Goal: Information Seeking & Learning: Learn about a topic

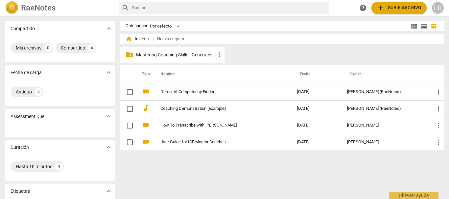
click at [179, 54] on p "Mastering Coaching Skills - Generación 31" at bounding box center [175, 55] width 79 height 7
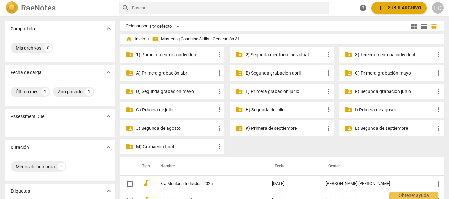
click at [371, 54] on p "3) Tercera mentoría individual" at bounding box center [394, 55] width 79 height 7
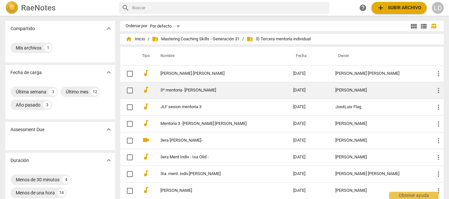
click at [207, 93] on link "3º mentoria- [PERSON_NAME]" at bounding box center [214, 90] width 109 height 5
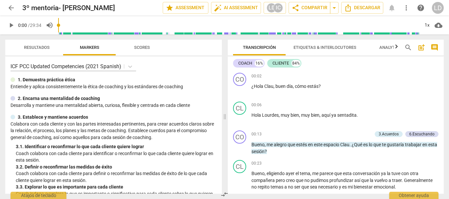
click at [433, 48] on span "comment" at bounding box center [434, 48] width 8 height 8
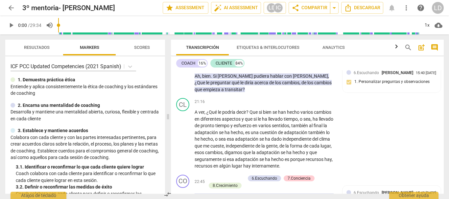
scroll to position [2036, 0]
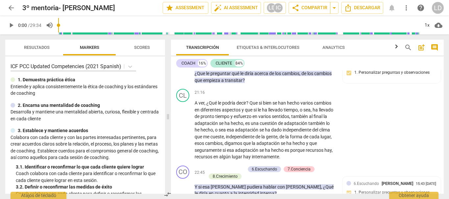
click at [6, 9] on span "arrow_back" at bounding box center [11, 8] width 12 height 8
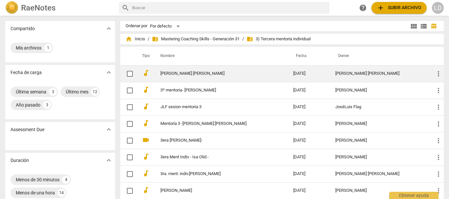
click at [202, 72] on link "[PERSON_NAME] [PERSON_NAME]" at bounding box center [214, 73] width 109 height 5
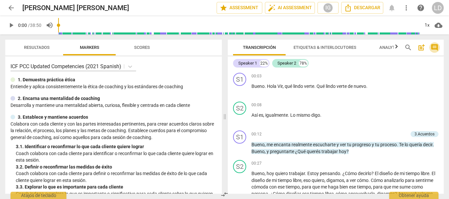
click at [434, 47] on span "comment" at bounding box center [434, 48] width 8 height 8
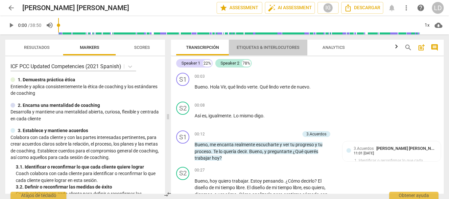
click at [260, 46] on span "Etiquetas & Interlocutores" at bounding box center [267, 47] width 63 height 5
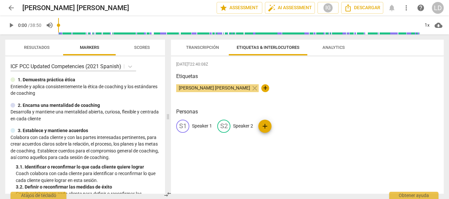
click at [207, 125] on p "Speaker 1" at bounding box center [202, 126] width 20 height 7
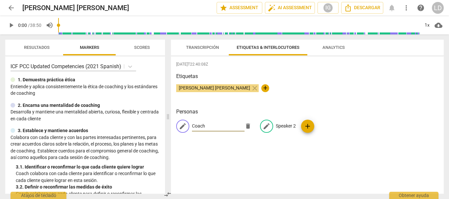
type input "Coach"
click at [283, 123] on p "Speaker 2" at bounding box center [286, 126] width 20 height 7
type input "cliente"
click at [331, 160] on div "[DATE]T22:40:08Z Etiquetas [PERSON_NAME] [PERSON_NAME] close + Personas edit Co…" at bounding box center [307, 125] width 273 height 138
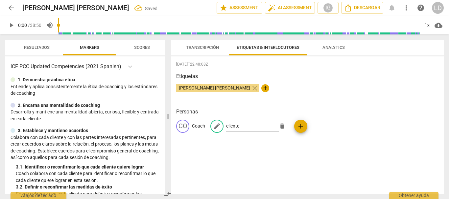
drag, startPoint x: 205, startPoint y: 44, endPoint x: 332, endPoint y: 101, distance: 140.0
click at [205, 44] on span "Transcripción" at bounding box center [202, 47] width 49 height 9
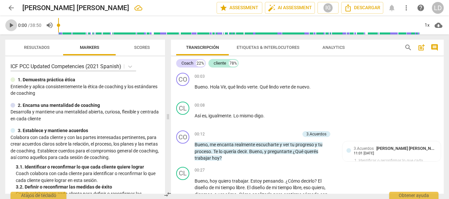
click at [10, 25] on span "play_arrow" at bounding box center [11, 25] width 8 height 8
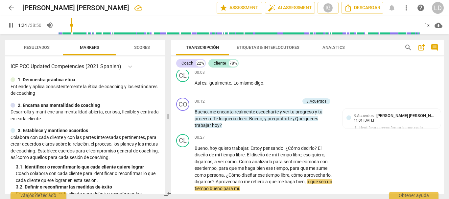
click at [10, 20] on button "pause" at bounding box center [11, 25] width 12 height 12
click at [11, 24] on span "play_arrow" at bounding box center [11, 25] width 8 height 8
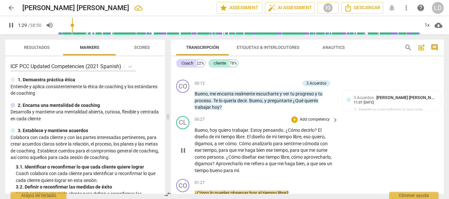
scroll to position [99, 0]
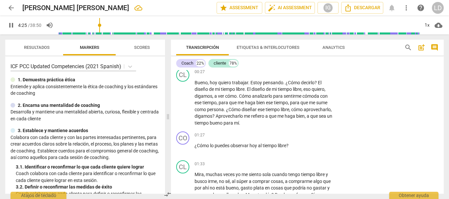
click at [7, 23] on span "pause" at bounding box center [11, 25] width 8 height 8
click at [13, 23] on span "play_arrow" at bounding box center [11, 25] width 8 height 8
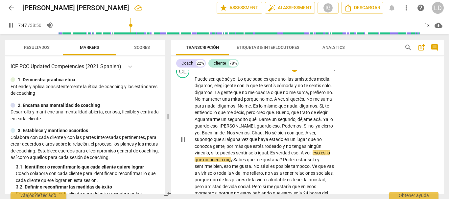
scroll to position [821, 0]
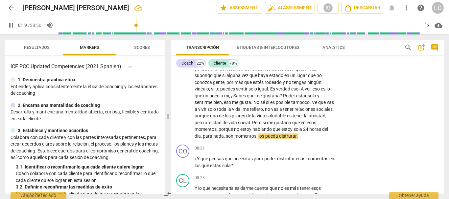
click at [9, 25] on span "pause" at bounding box center [11, 25] width 8 height 8
drag, startPoint x: 9, startPoint y: 25, endPoint x: 181, endPoint y: 93, distance: 185.6
click at [9, 25] on span "play_arrow" at bounding box center [11, 25] width 8 height 8
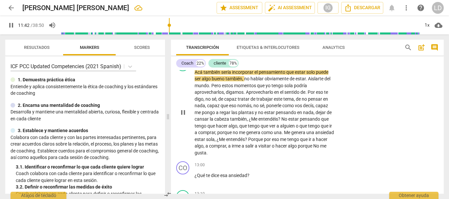
scroll to position [1182, 0]
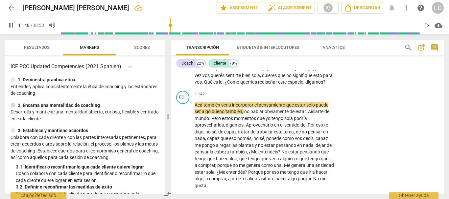
click at [10, 24] on span "pause" at bounding box center [11, 25] width 8 height 8
type input "709"
click at [13, 7] on span "arrow_back" at bounding box center [11, 8] width 8 height 8
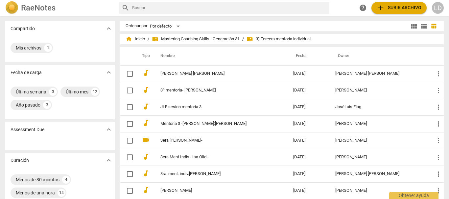
click at [170, 35] on div "home Inicio / folder_shared Mastering Coaching Skills - Generación 31 / folder_…" at bounding box center [281, 39] width 313 height 11
click at [171, 39] on span "folder_shared Mastering Coaching Skills - Generación 31" at bounding box center [196, 39] width 88 height 7
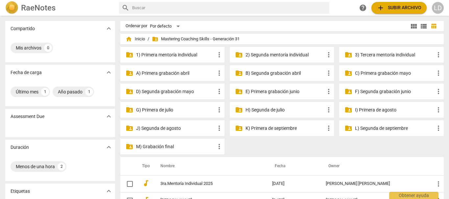
click at [356, 108] on p "I) Primera de agosto" at bounding box center [394, 110] width 79 height 7
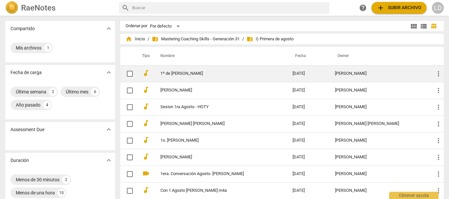
click at [213, 72] on link "1º de [PERSON_NAME]" at bounding box center [214, 73] width 108 height 5
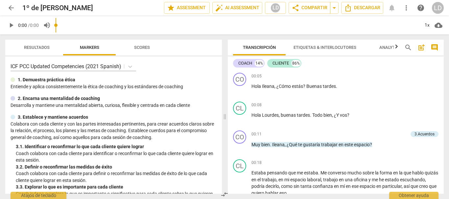
click at [431, 47] on span "comment" at bounding box center [434, 48] width 8 height 8
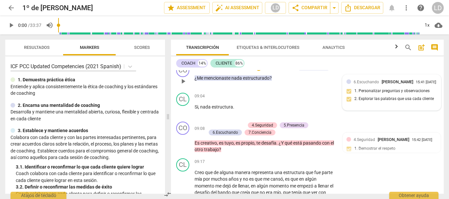
scroll to position [1215, 0]
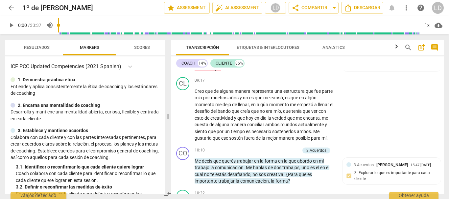
click at [13, 8] on span "arrow_back" at bounding box center [11, 8] width 8 height 8
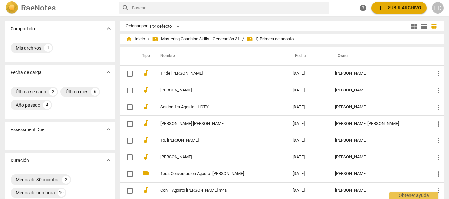
click at [207, 37] on span "folder_shared Mastering Coaching Skills - Generación 31" at bounding box center [196, 39] width 88 height 7
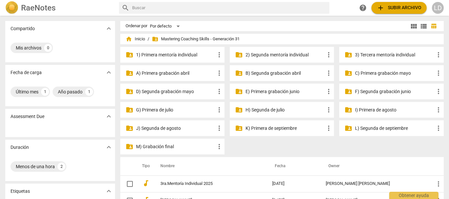
click at [378, 53] on p "3) Tercera mentoría individual" at bounding box center [394, 55] width 79 height 7
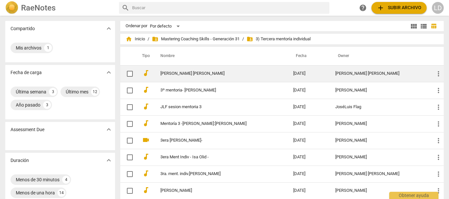
click at [197, 71] on link "[PERSON_NAME] [PERSON_NAME]" at bounding box center [214, 73] width 109 height 5
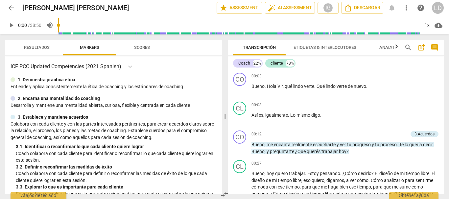
click at [153, 27] on input "range" at bounding box center [238, 25] width 361 height 21
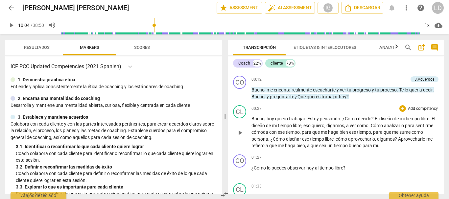
scroll to position [66, 0]
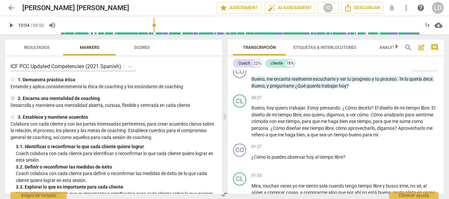
click at [9, 23] on span "play_arrow" at bounding box center [11, 25] width 8 height 8
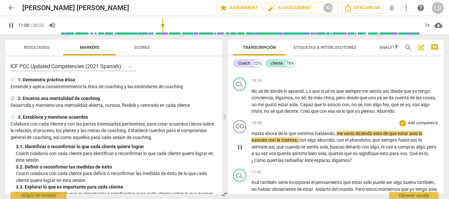
scroll to position [985, 0]
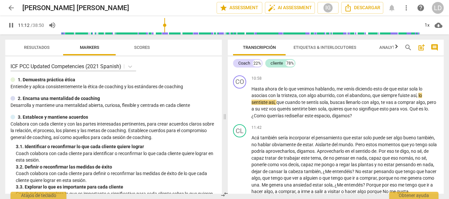
click at [435, 9] on div "LD" at bounding box center [438, 8] width 12 height 12
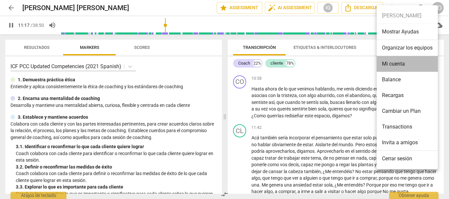
type input "678"
click at [405, 66] on li "Mi cuenta" at bounding box center [406, 64] width 61 height 16
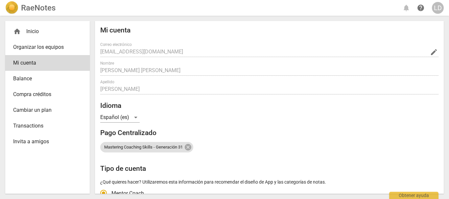
radio input "false"
click at [431, 53] on span "edit" at bounding box center [434, 52] width 8 height 8
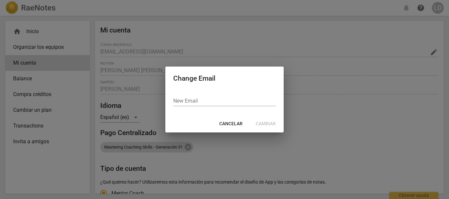
click at [392, 90] on div at bounding box center [224, 99] width 449 height 199
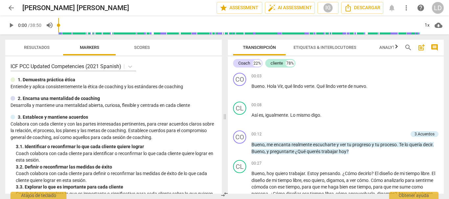
click at [170, 31] on input "range" at bounding box center [238, 25] width 361 height 21
click at [8, 24] on span "play_arrow" at bounding box center [11, 25] width 8 height 8
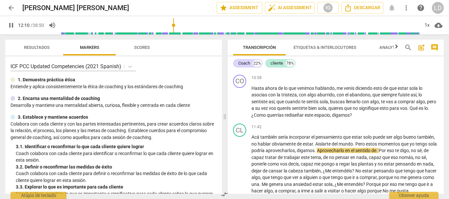
scroll to position [985, 0]
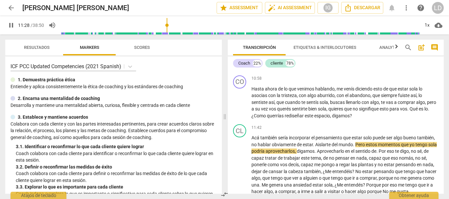
drag, startPoint x: 172, startPoint y: 23, endPoint x: 168, endPoint y: 26, distance: 5.7
click at [167, 24] on input "range" at bounding box center [240, 25] width 358 height 21
click at [10, 24] on span "pause" at bounding box center [11, 25] width 8 height 8
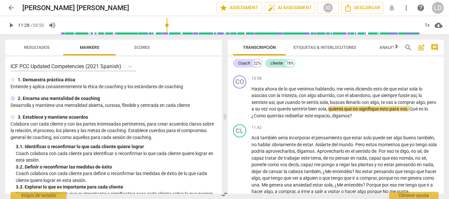
click at [13, 23] on span "play_arrow" at bounding box center [11, 25] width 8 height 8
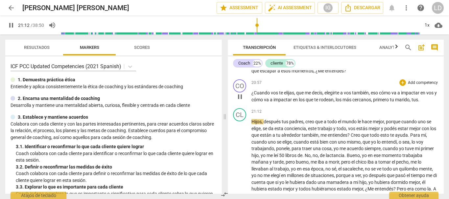
scroll to position [1938, 0]
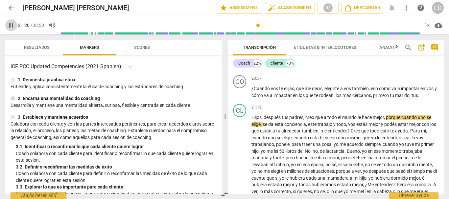
click at [11, 22] on span "pause" at bounding box center [11, 25] width 8 height 8
click at [11, 26] on span "play_arrow" at bounding box center [11, 25] width 8 height 8
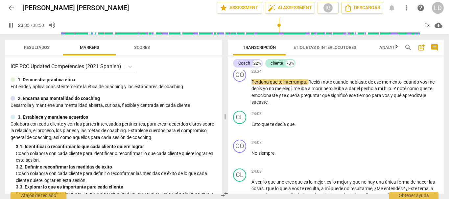
scroll to position [2135, 0]
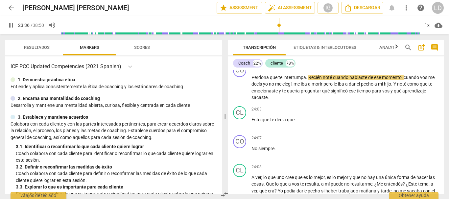
click at [12, 21] on button "pause" at bounding box center [11, 25] width 12 height 12
click at [12, 22] on span "play_arrow" at bounding box center [11, 25] width 8 height 8
click at [12, 22] on span "pause" at bounding box center [11, 25] width 8 height 8
click at [12, 22] on span "play_arrow" at bounding box center [11, 25] width 8 height 8
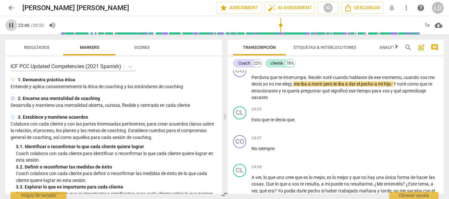
click at [12, 23] on span "pause" at bounding box center [11, 25] width 8 height 8
click at [12, 24] on span "play_arrow" at bounding box center [11, 25] width 8 height 8
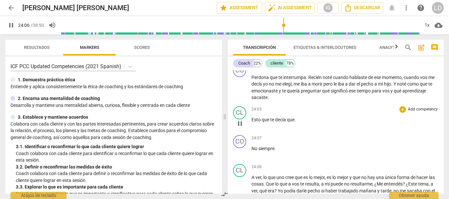
scroll to position [2168, 0]
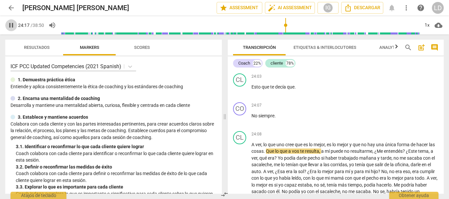
click at [13, 25] on span "pause" at bounding box center [11, 25] width 8 height 8
click at [252, 119] on span "No" at bounding box center [254, 115] width 7 height 5
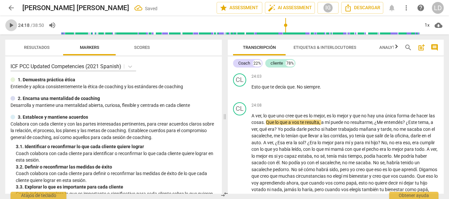
click at [14, 23] on span "play_arrow" at bounding box center [11, 25] width 8 height 8
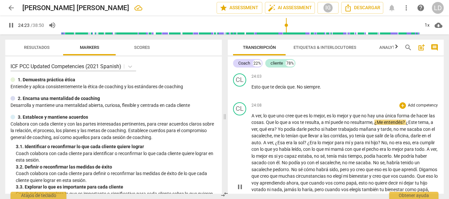
click at [252, 119] on span "A" at bounding box center [253, 115] width 4 height 5
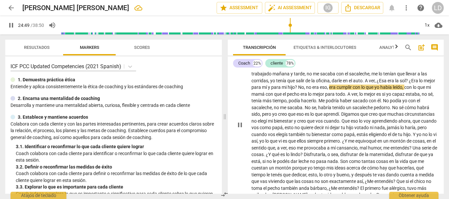
scroll to position [2233, 0]
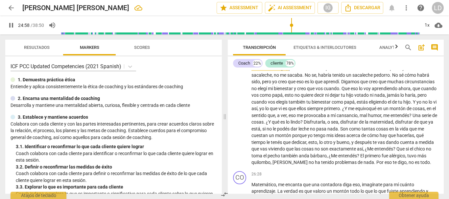
click at [8, 27] on span "pause" at bounding box center [11, 25] width 8 height 8
click at [12, 25] on span "play_arrow" at bounding box center [11, 25] width 8 height 8
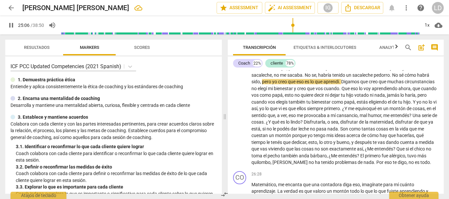
click at [11, 24] on span "pause" at bounding box center [11, 25] width 8 height 8
click at [13, 23] on span "play_arrow" at bounding box center [11, 25] width 8 height 8
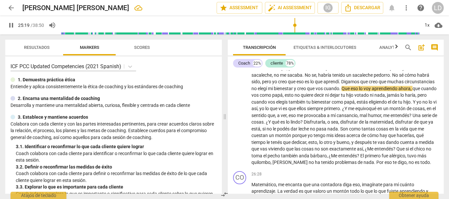
click at [14, 25] on span "pause" at bounding box center [11, 25] width 8 height 8
click at [10, 24] on span "play_arrow" at bounding box center [11, 25] width 8 height 8
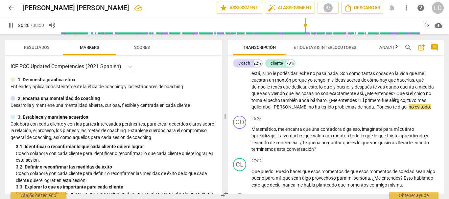
scroll to position [2299, 0]
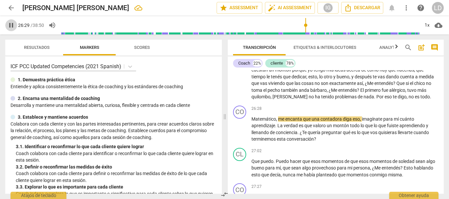
click at [12, 25] on span "pause" at bounding box center [11, 25] width 8 height 8
click at [252, 122] on span "Matemático" at bounding box center [263, 119] width 25 height 5
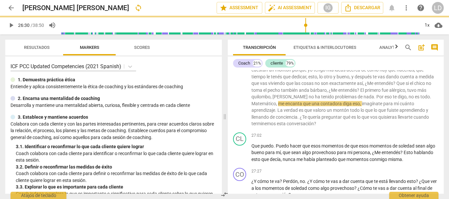
scroll to position [2277, 0]
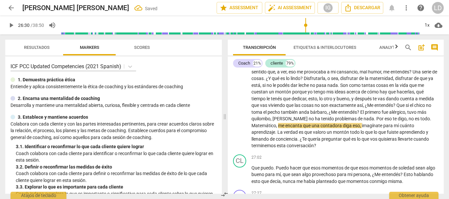
click at [278, 128] on span "," at bounding box center [277, 125] width 2 height 5
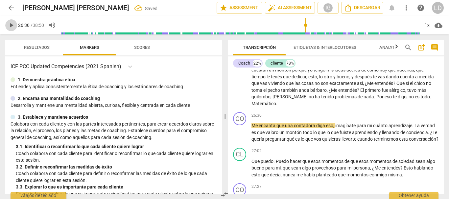
click at [10, 24] on span "play_arrow" at bounding box center [11, 25] width 8 height 8
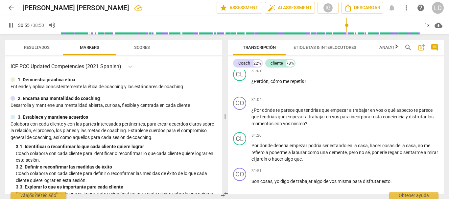
scroll to position [2792, 0]
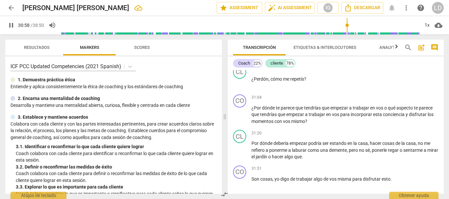
click at [9, 23] on span "pause" at bounding box center [11, 25] width 8 height 8
click at [11, 26] on span "play_arrow" at bounding box center [11, 25] width 8 height 8
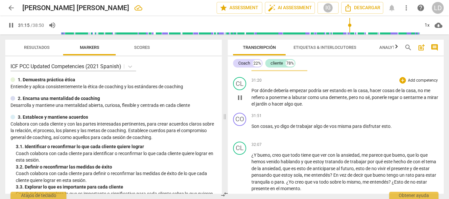
scroll to position [2857, 0]
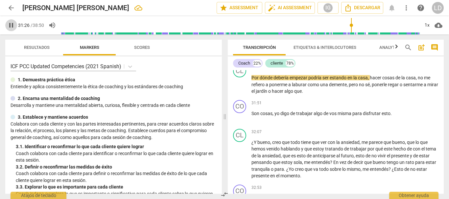
click at [10, 26] on span "pause" at bounding box center [11, 25] width 8 height 8
type input "1887"
